Goal: Task Accomplishment & Management: Manage account settings

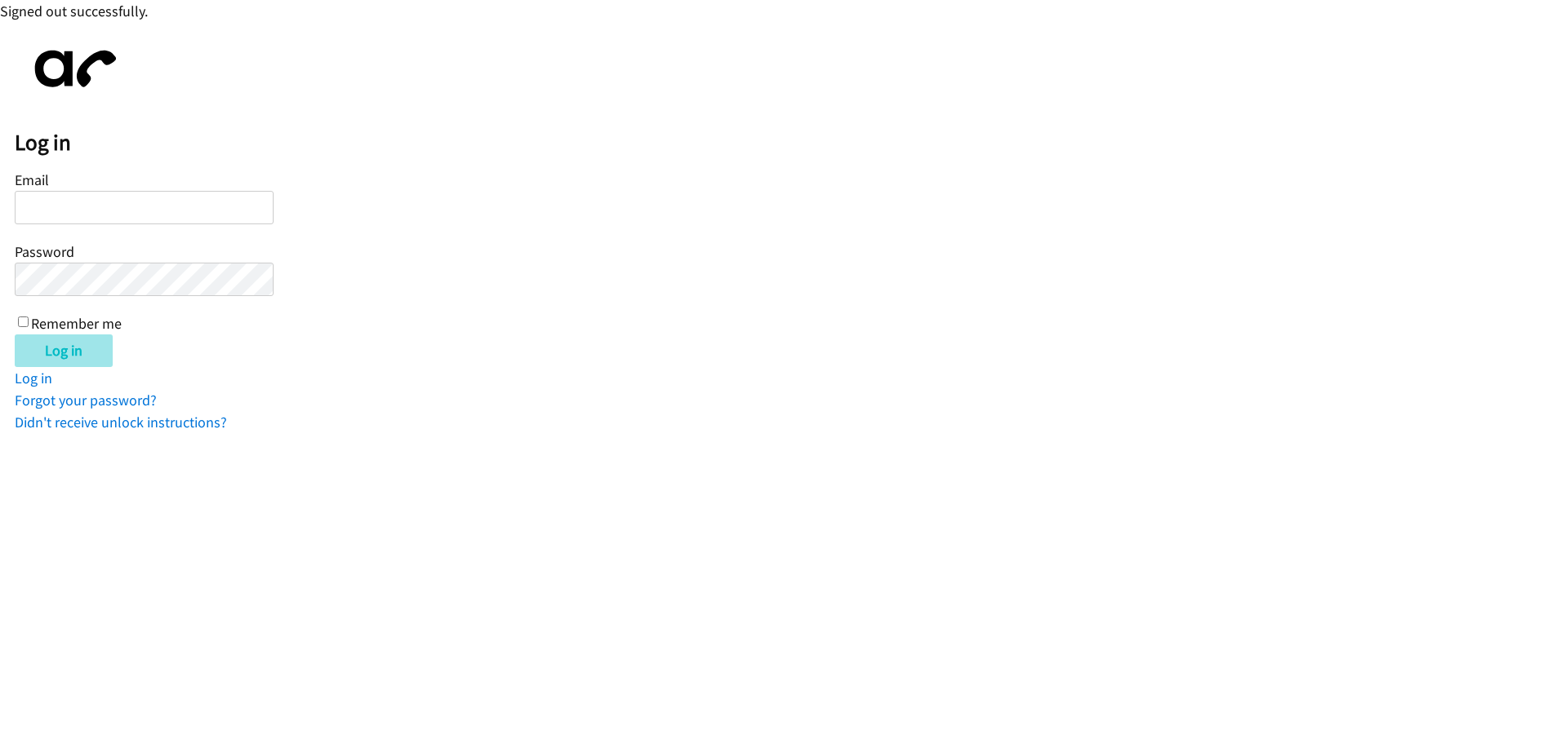
type input "jotero@lendingpoint.com"
click at [63, 361] on input "Log in" at bounding box center [63, 350] width 98 height 33
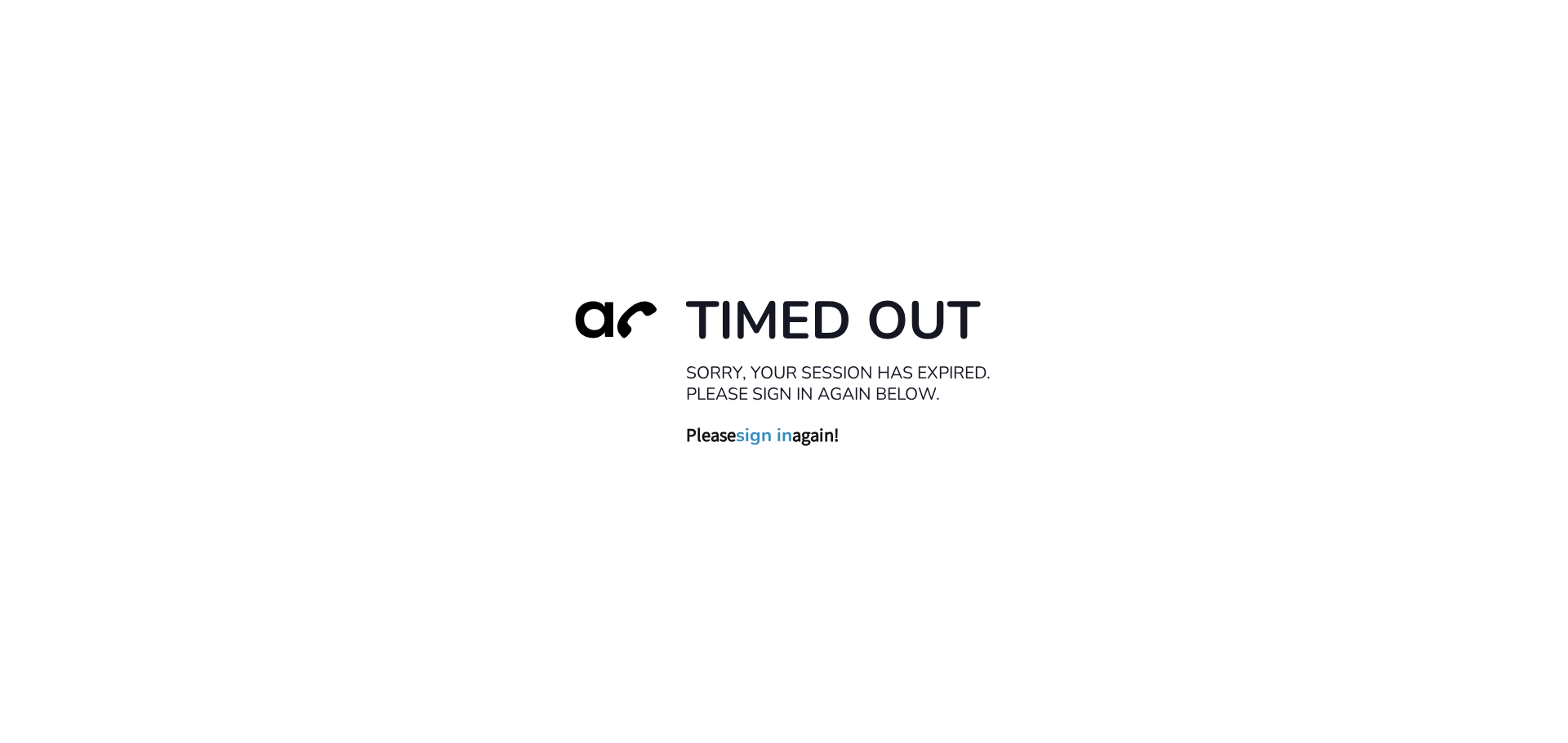
click at [746, 436] on link "sign in" at bounding box center [764, 435] width 56 height 23
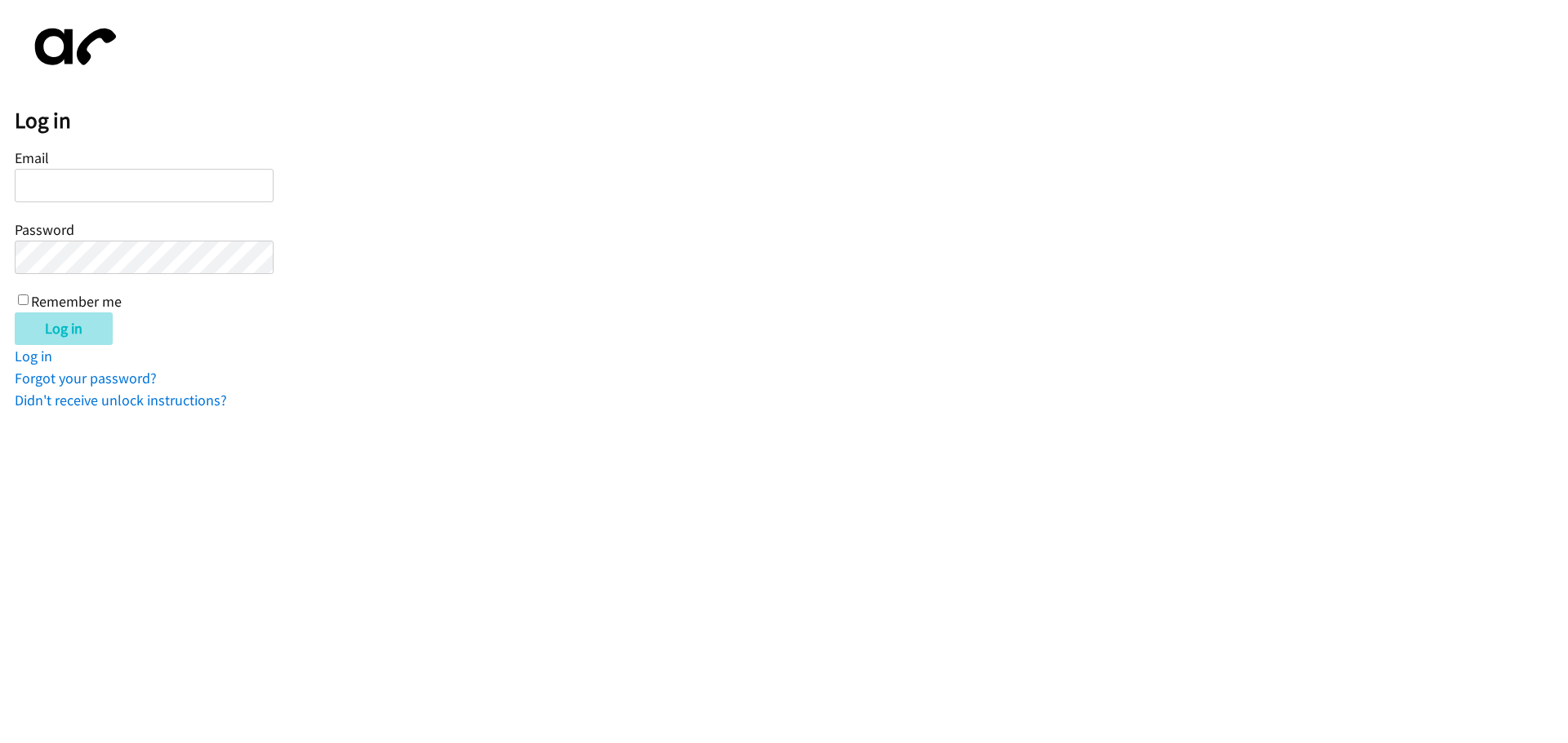
type input "[PERSON_NAME][EMAIL_ADDRESS][DOMAIN_NAME]"
click at [55, 338] on input "Log in" at bounding box center [63, 328] width 98 height 33
